Goal: Task Accomplishment & Management: Complete application form

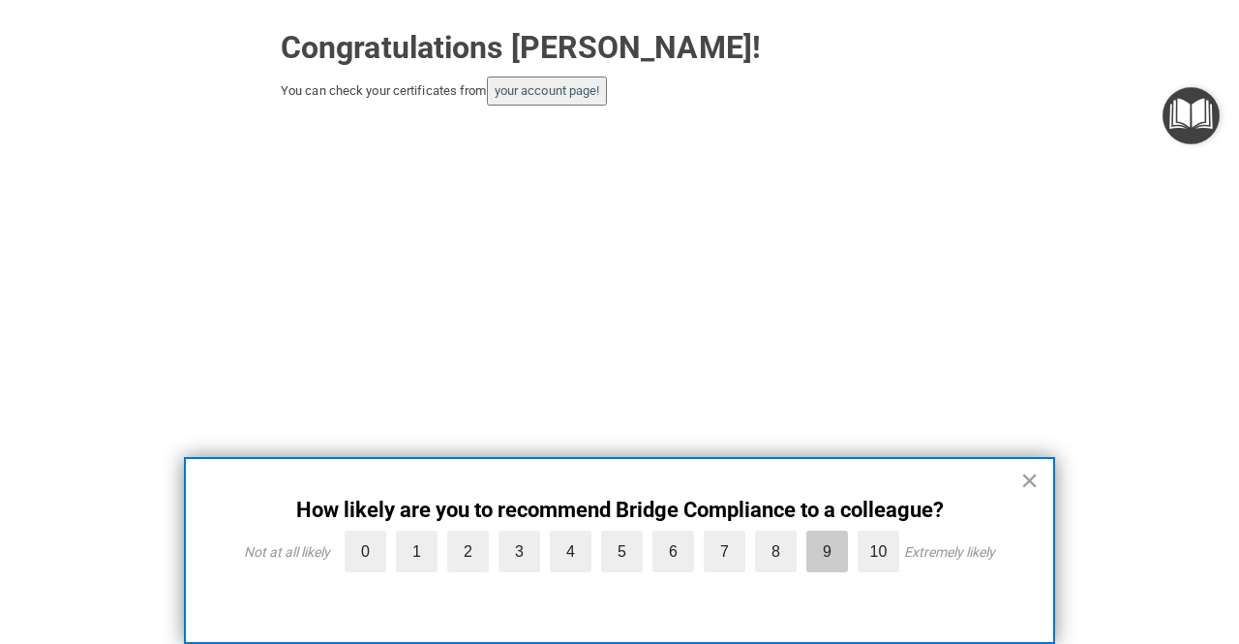
click at [827, 545] on label "9" at bounding box center [827, 551] width 42 height 42
click at [782, 535] on input "9" at bounding box center [782, 535] width 0 height 0
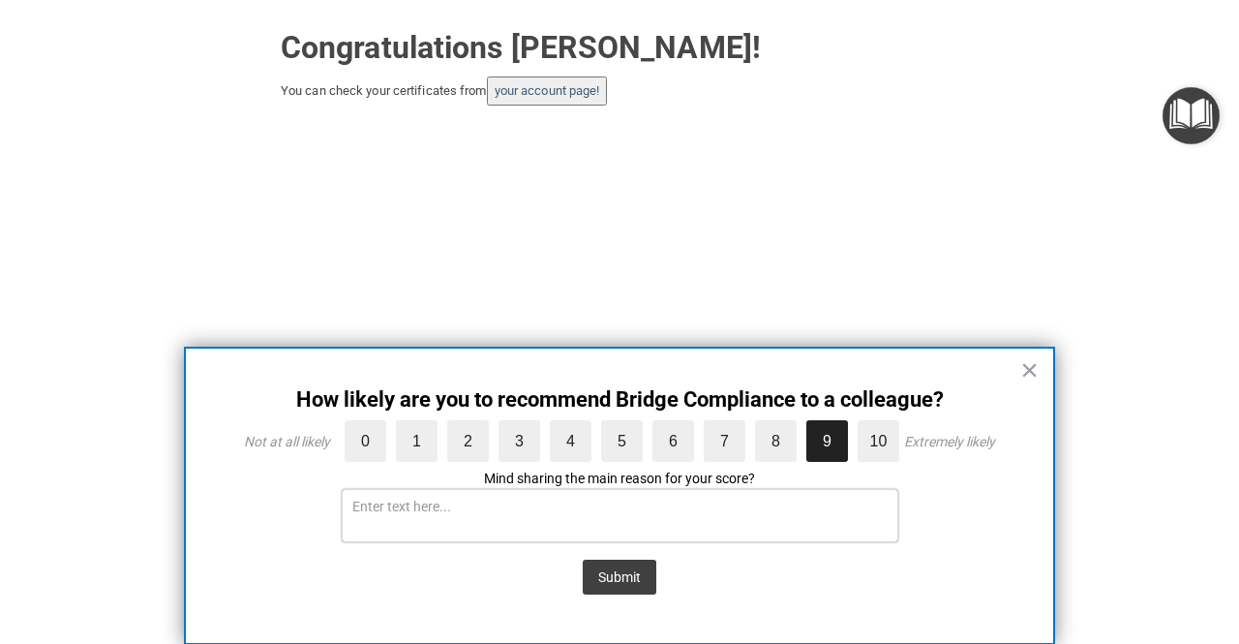
click at [755, 514] on textarea at bounding box center [620, 515] width 557 height 53
type textarea "i know it has to be long but I wish it didn't include the 2 hour long video"
click at [637, 580] on button "Submit" at bounding box center [620, 576] width 74 height 35
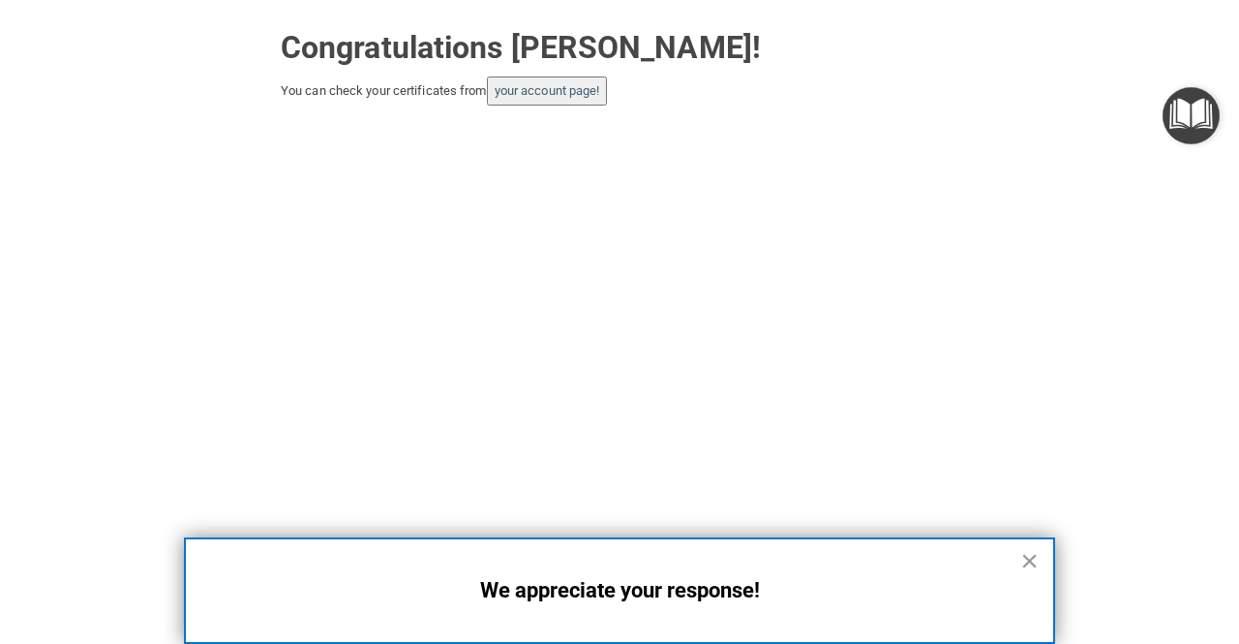
click at [1023, 558] on button "×" at bounding box center [1029, 560] width 18 height 31
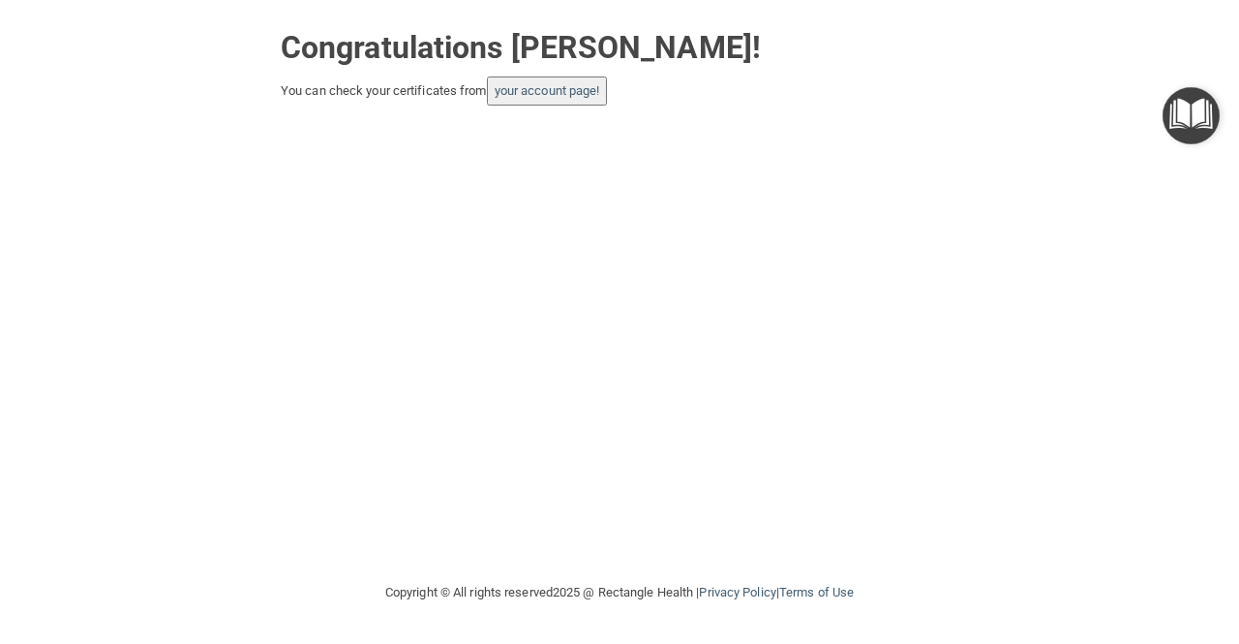
click at [551, 100] on button "your account page!" at bounding box center [547, 90] width 121 height 29
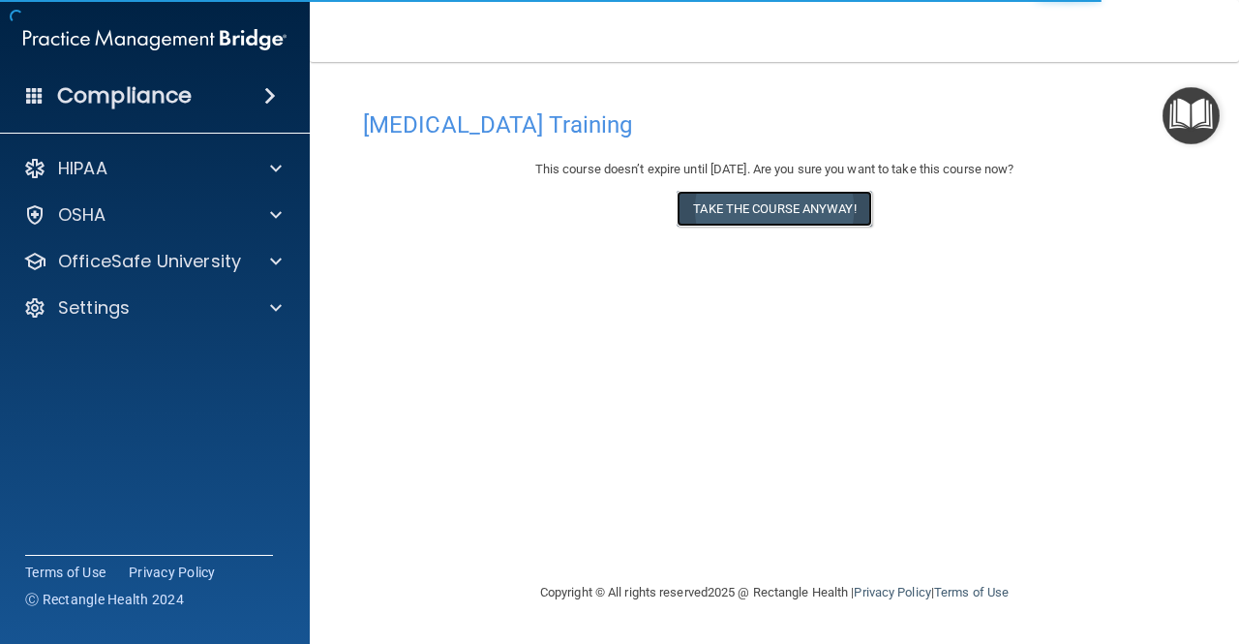
click at [760, 206] on button "Take the course anyway!" at bounding box center [774, 209] width 195 height 36
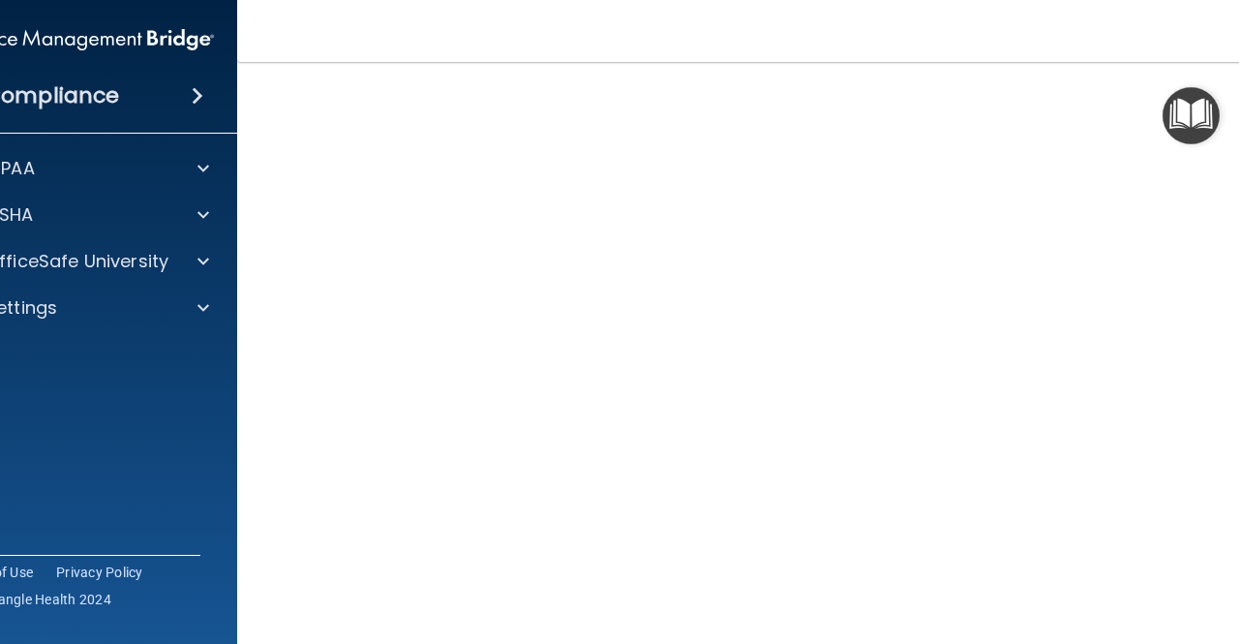
scroll to position [40, 0]
